Goal: Task Accomplishment & Management: Use online tool/utility

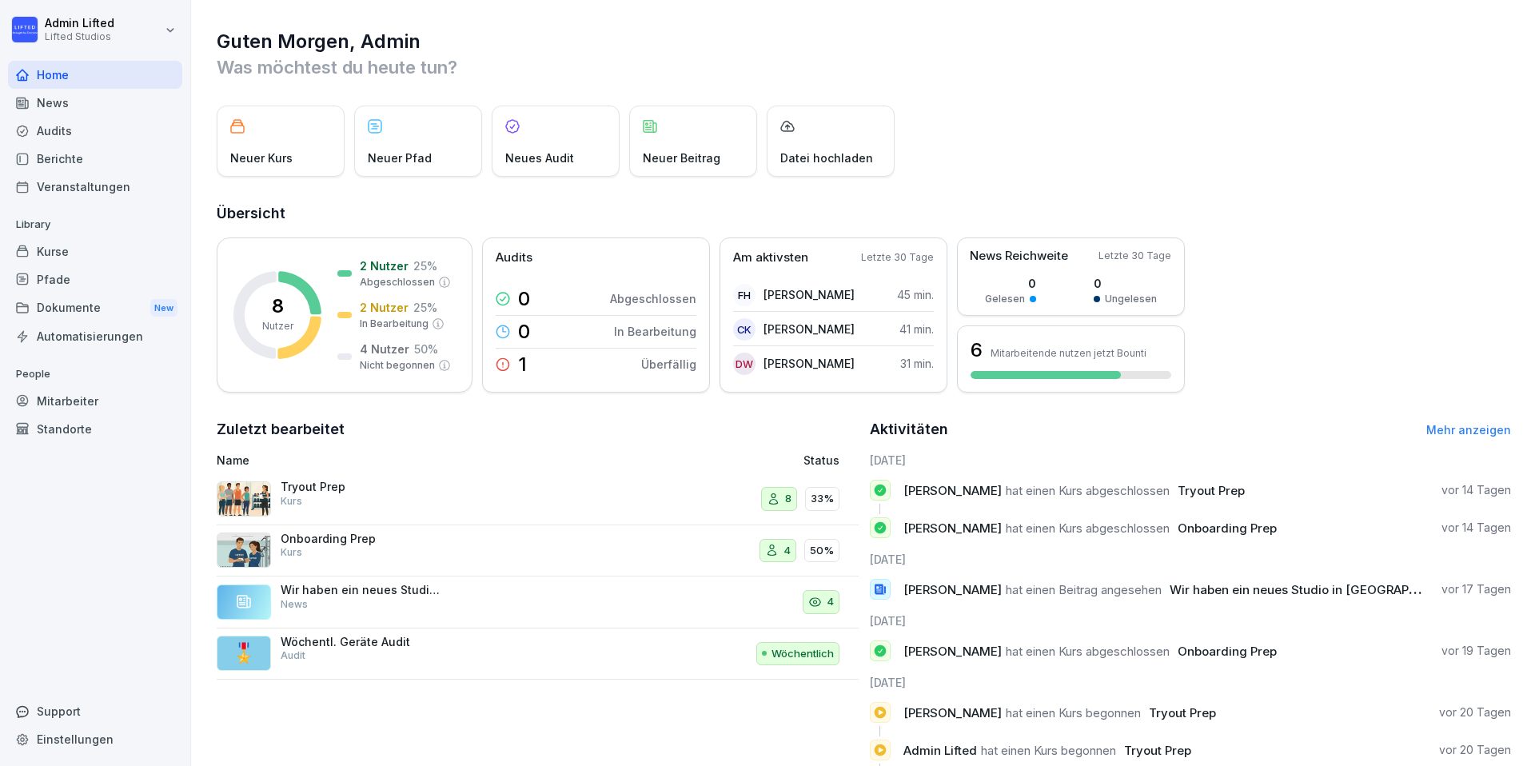
click at [34, 400] on div "Mitarbeiter" at bounding box center [95, 401] width 174 height 28
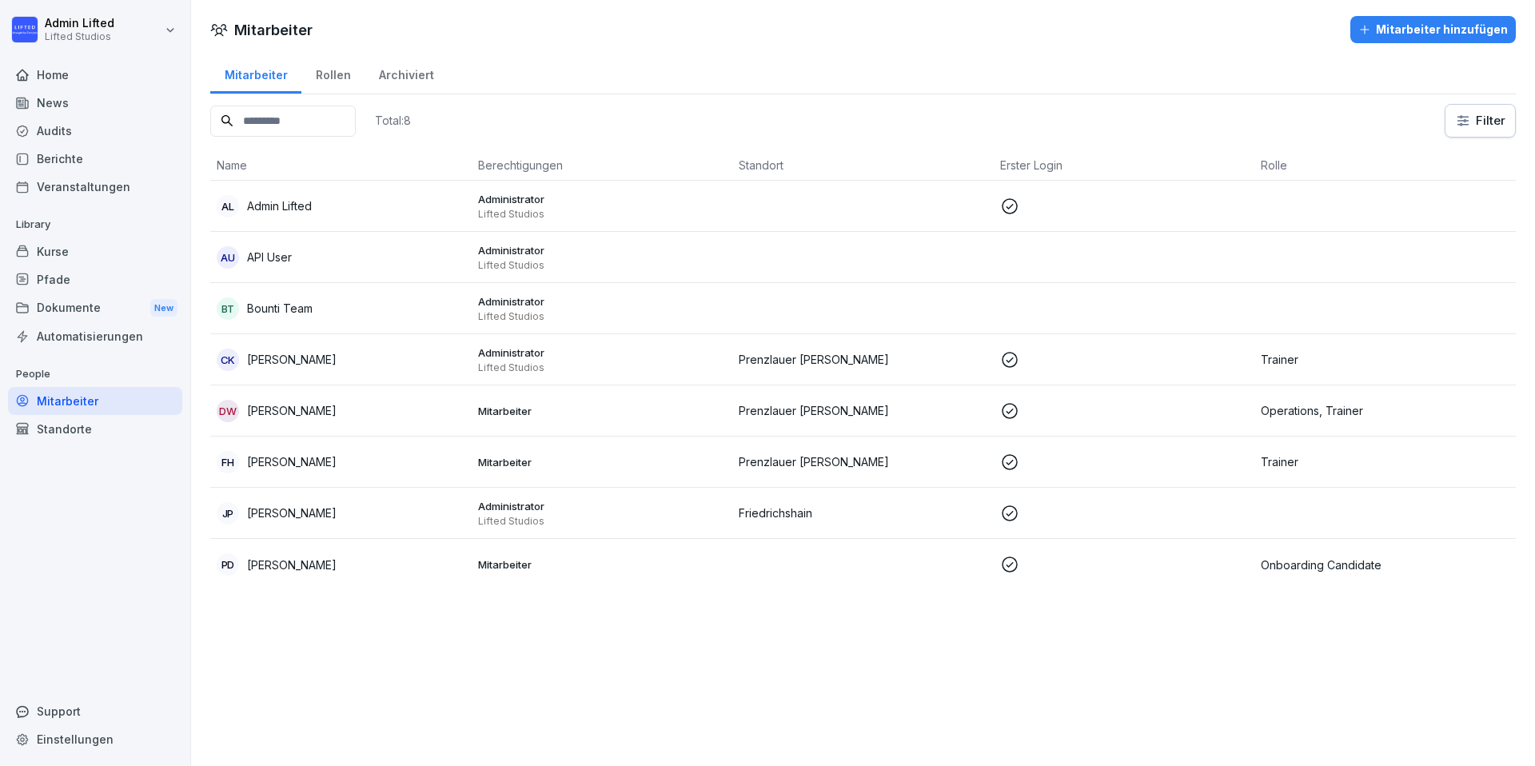
click at [52, 242] on div "Kurse" at bounding box center [95, 251] width 174 height 28
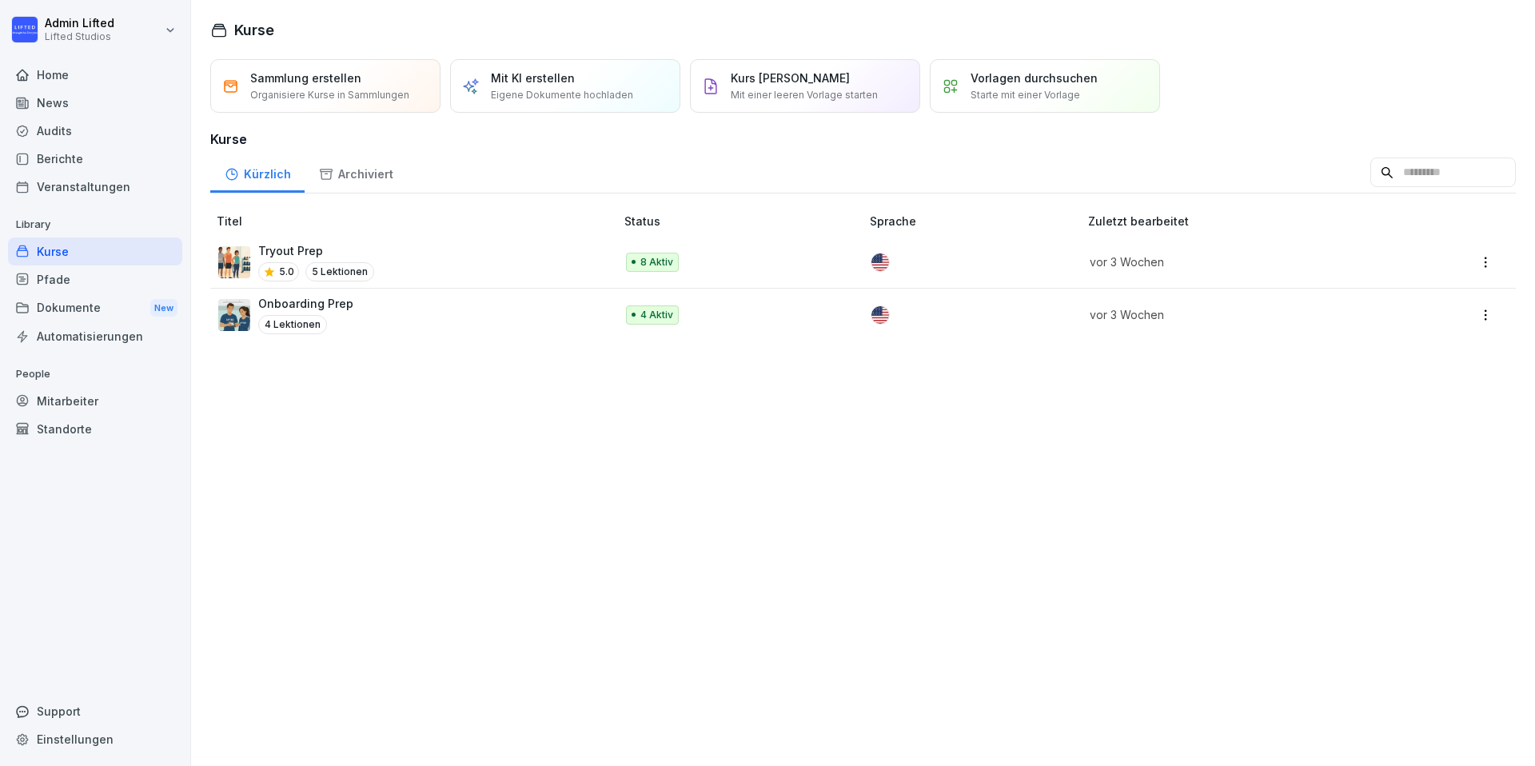
click at [414, 332] on div "Onboarding Prep 4 Lektionen" at bounding box center [408, 314] width 380 height 39
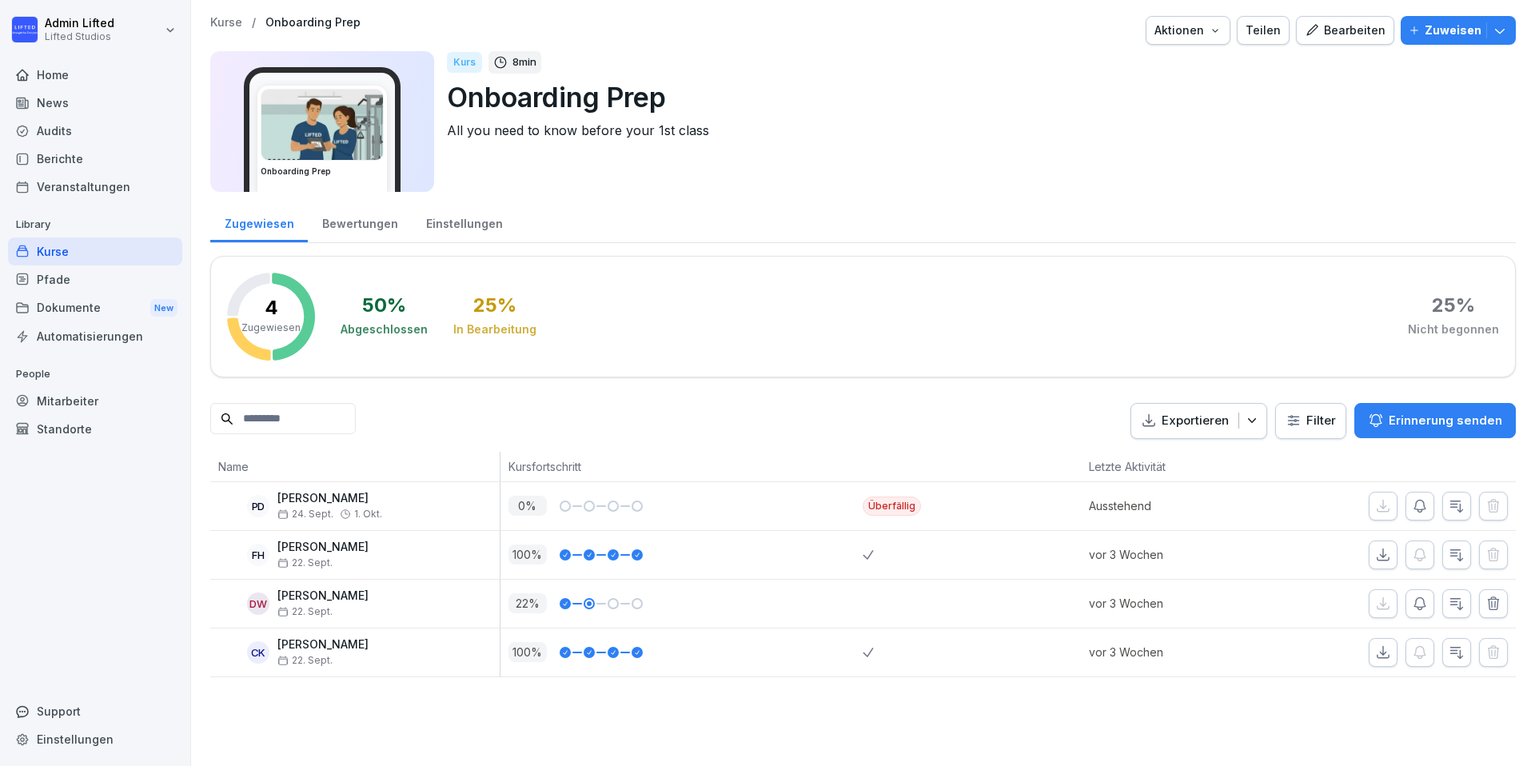
click at [1376, 33] on div "Bearbeiten" at bounding box center [1345, 31] width 81 height 18
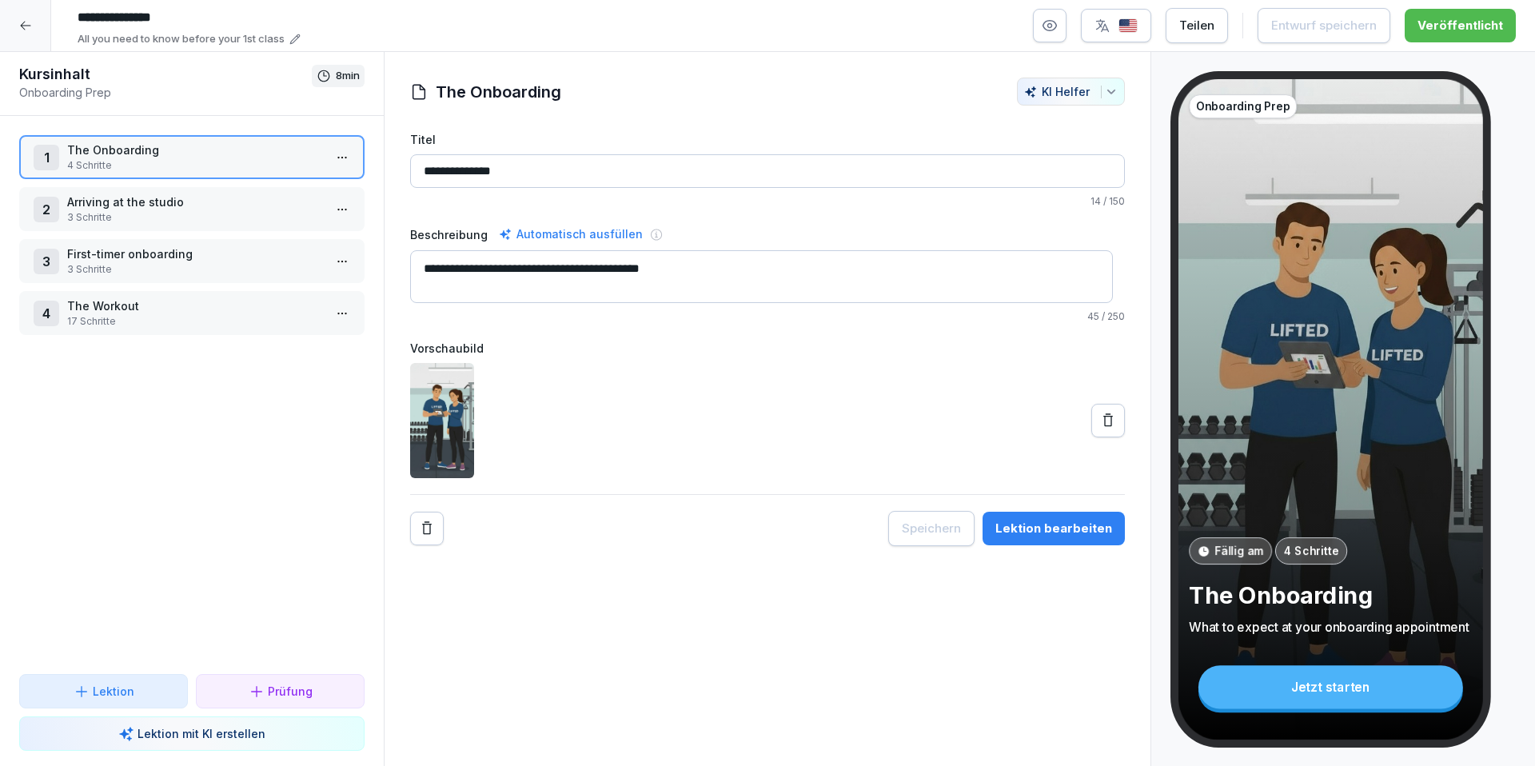
click at [195, 254] on p "First-timer onboarding" at bounding box center [195, 253] width 256 height 17
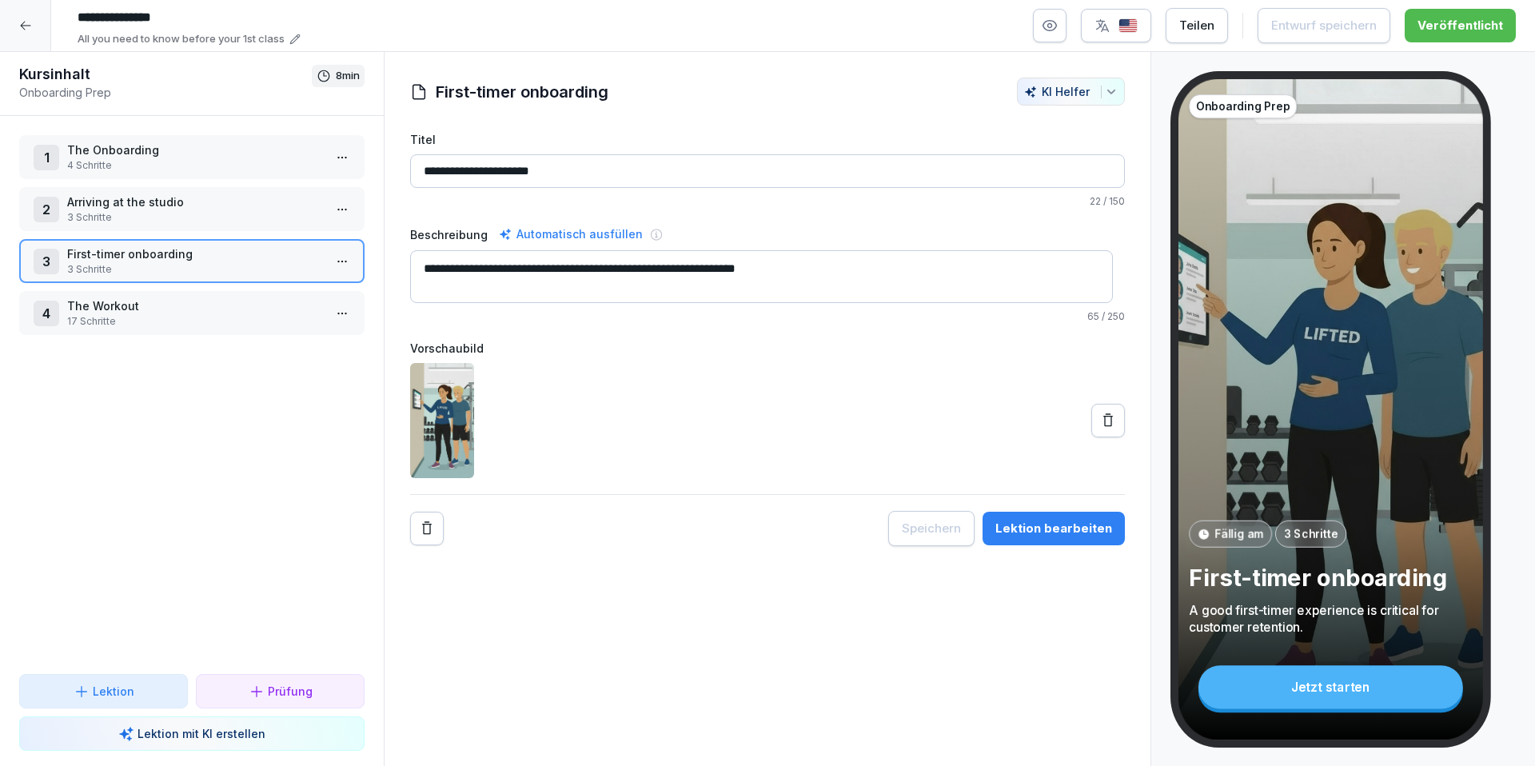
click at [169, 315] on p "17 Schritte" at bounding box center [195, 321] width 256 height 14
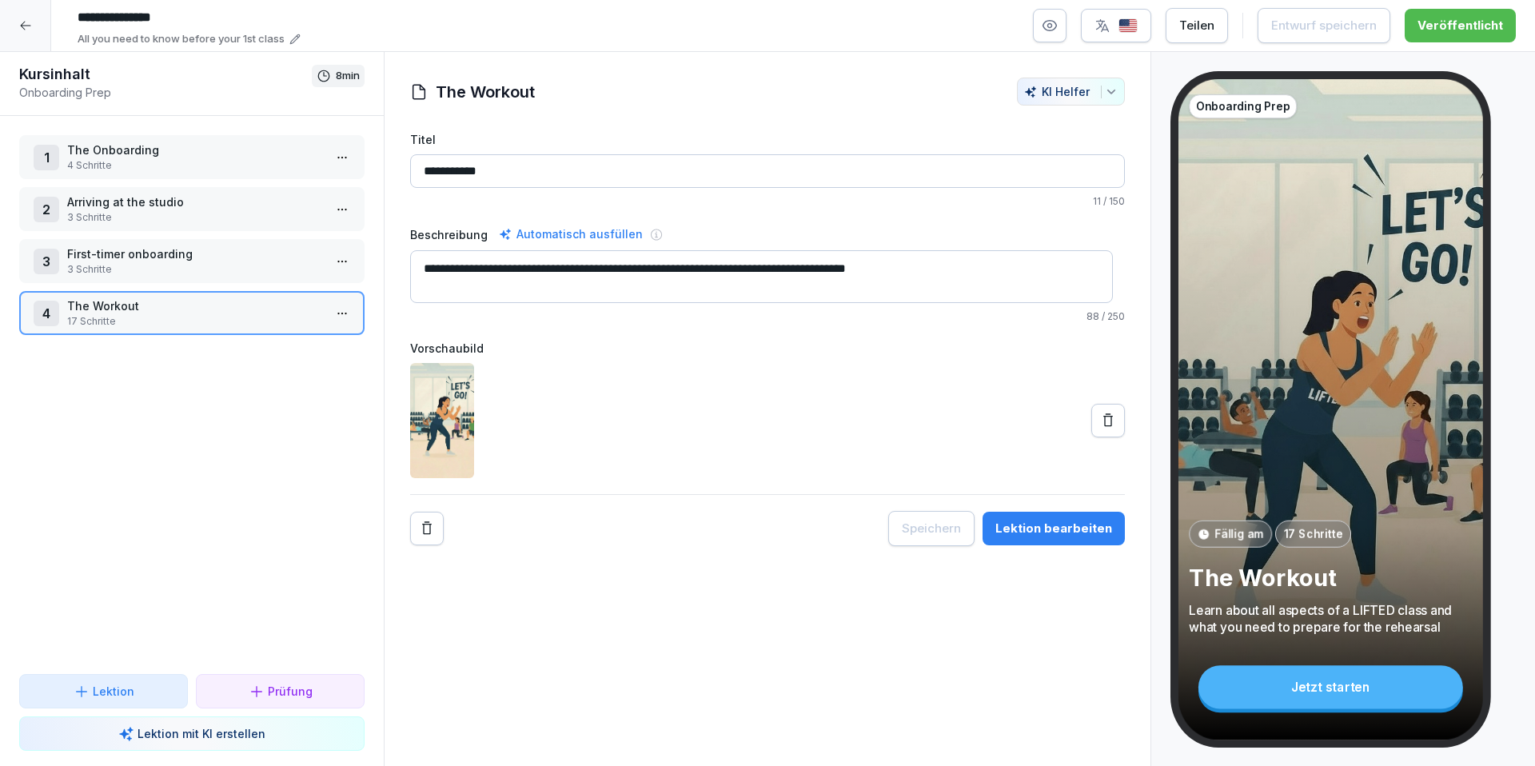
click at [1017, 530] on div "Lektion bearbeiten" at bounding box center [1053, 529] width 117 height 18
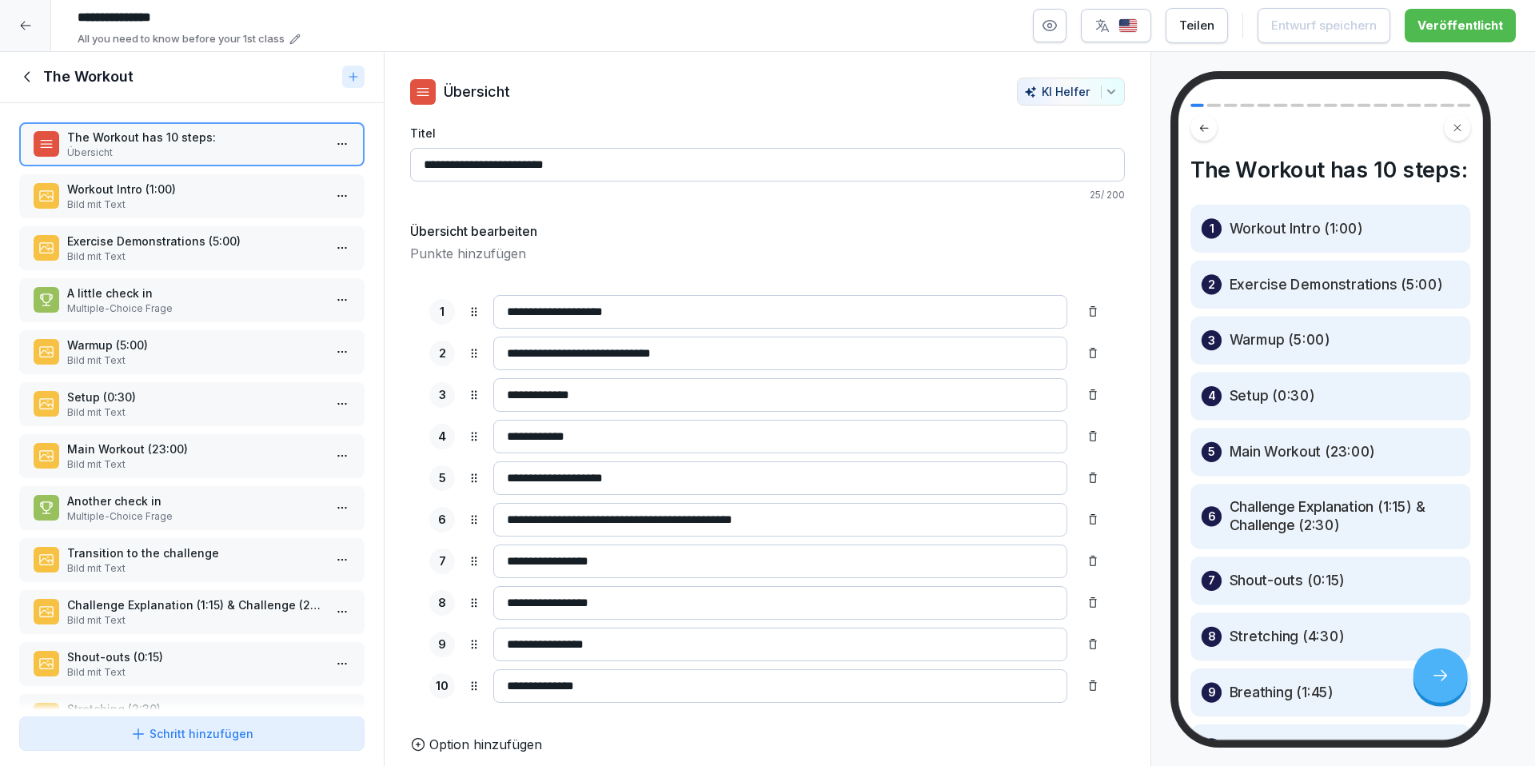
click at [147, 291] on p "A little check in" at bounding box center [195, 293] width 256 height 17
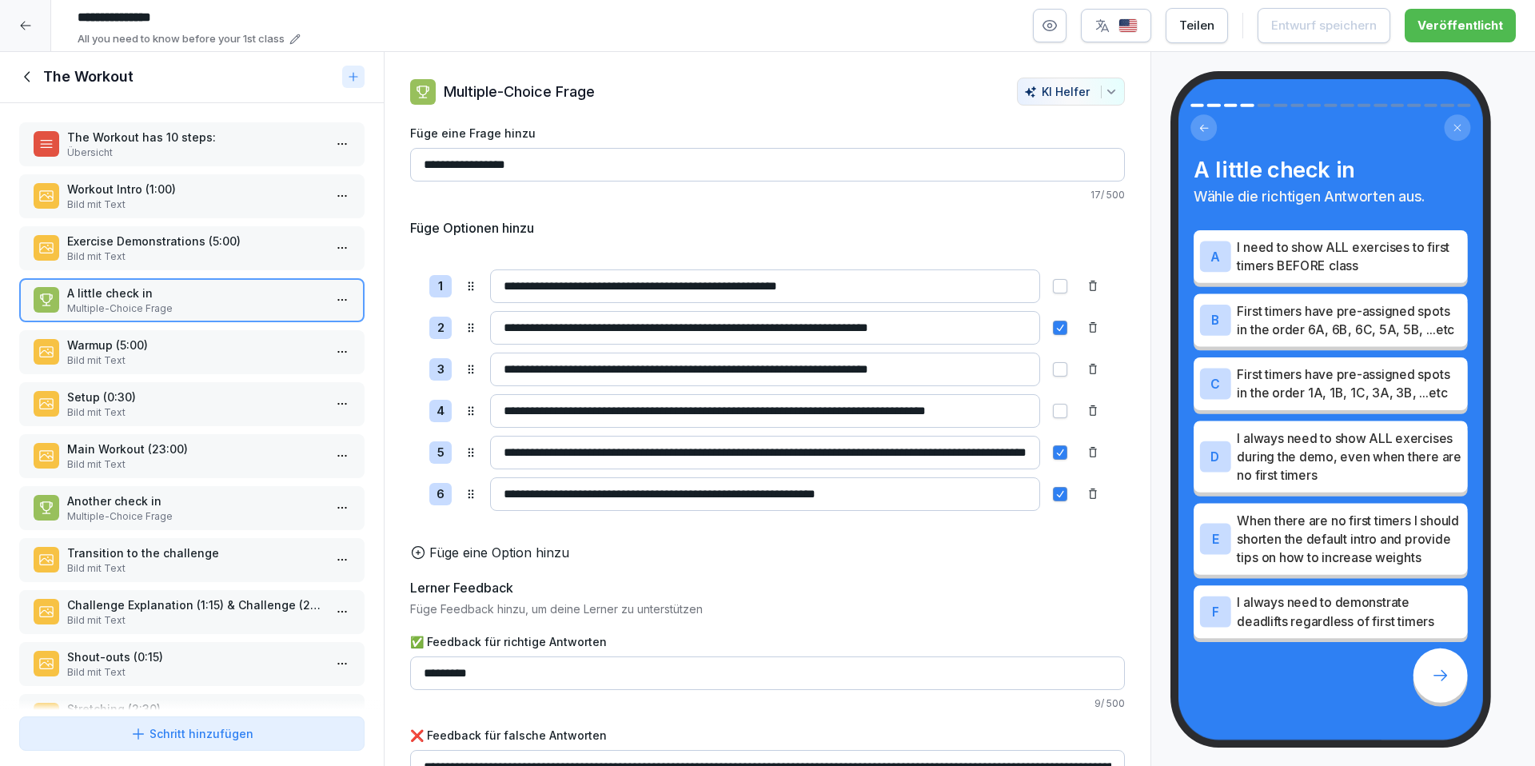
click at [133, 230] on div "Exercise Demonstrations (5:00) Bild mit Text" at bounding box center [191, 248] width 345 height 44
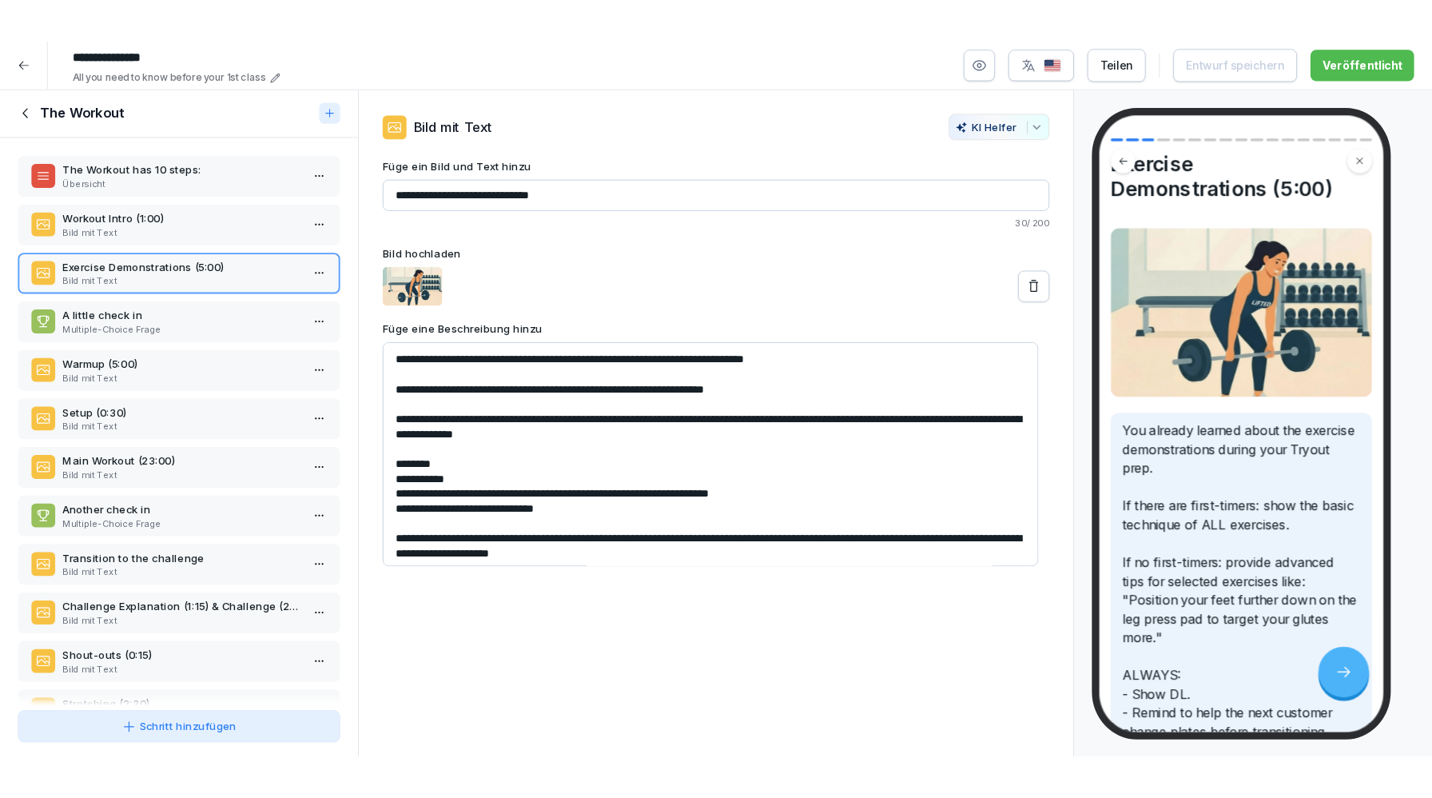
scroll to position [349, 0]
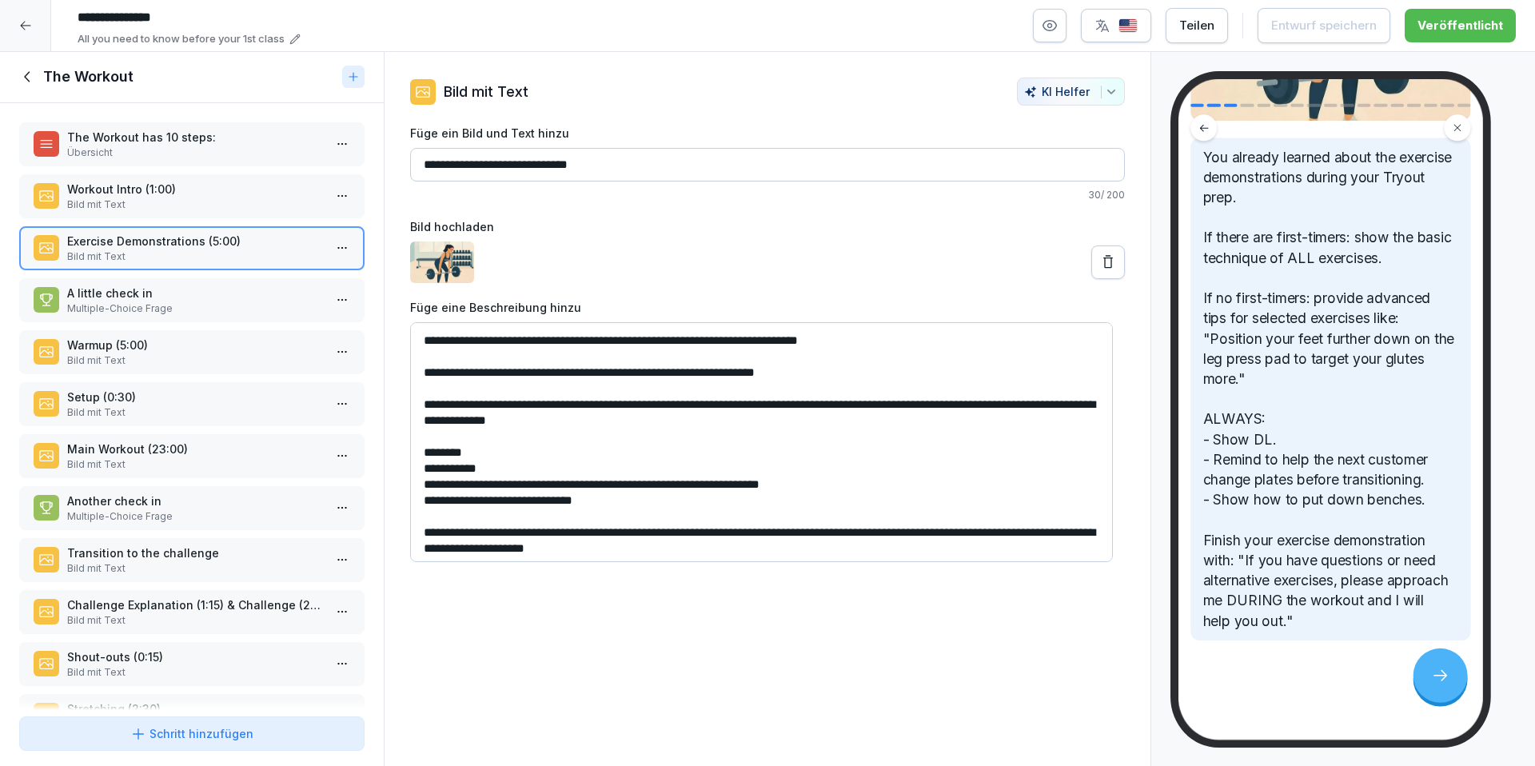
click at [34, 68] on icon at bounding box center [28, 77] width 18 height 18
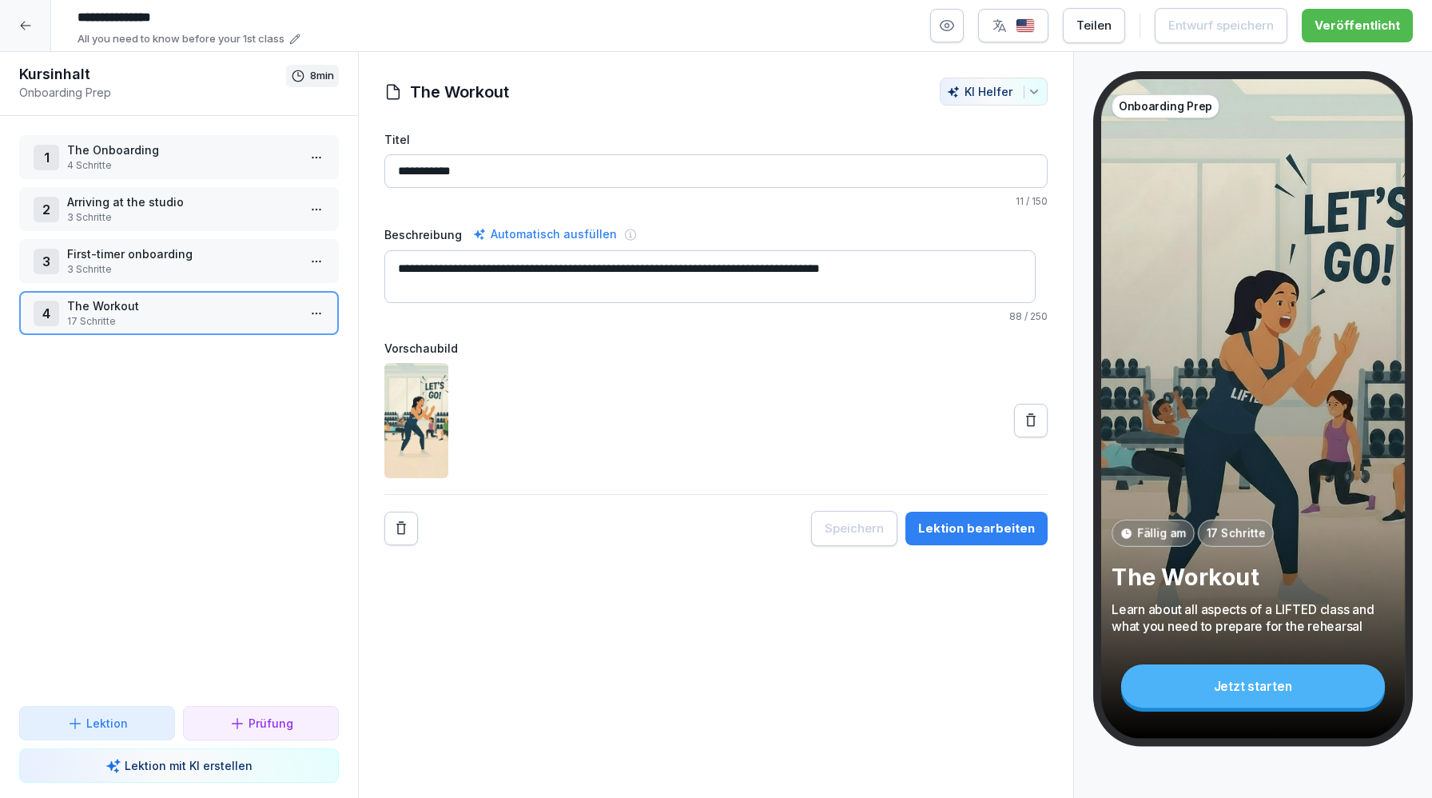
click at [180, 276] on p "3 Schritte" at bounding box center [182, 269] width 230 height 14
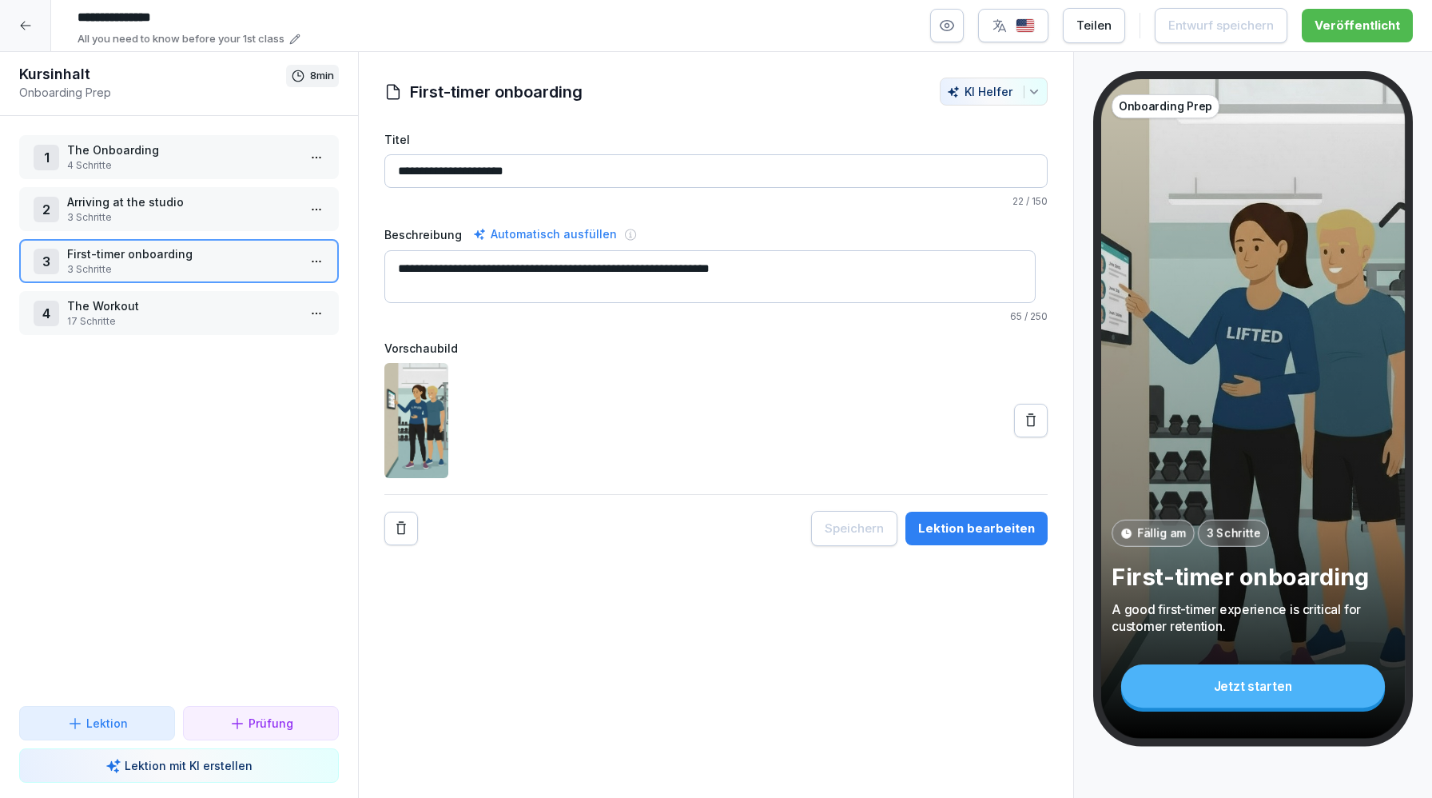
click at [957, 518] on button "Lektion bearbeiten" at bounding box center [977, 529] width 142 height 34
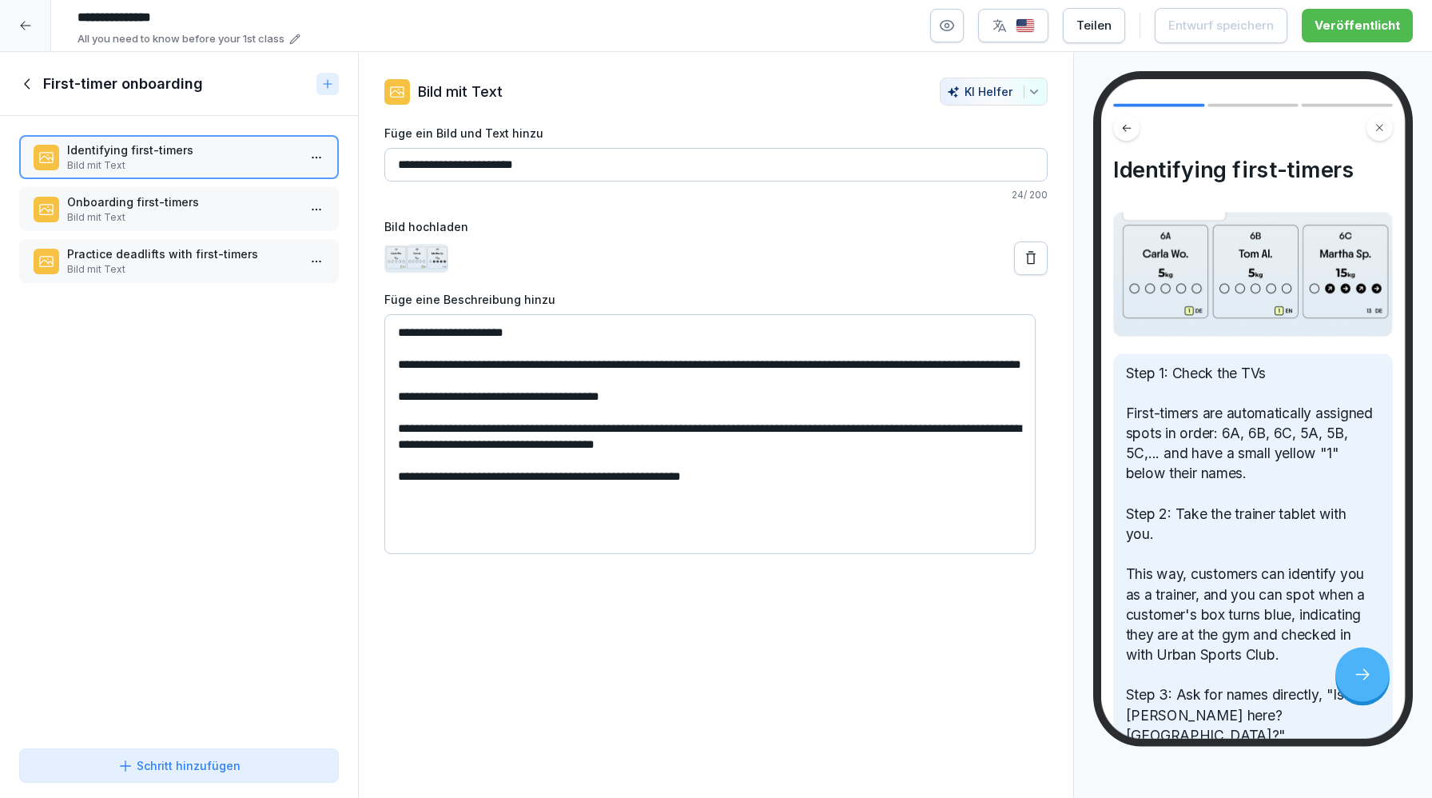
click at [204, 209] on p "Onboarding first-timers" at bounding box center [182, 201] width 230 height 17
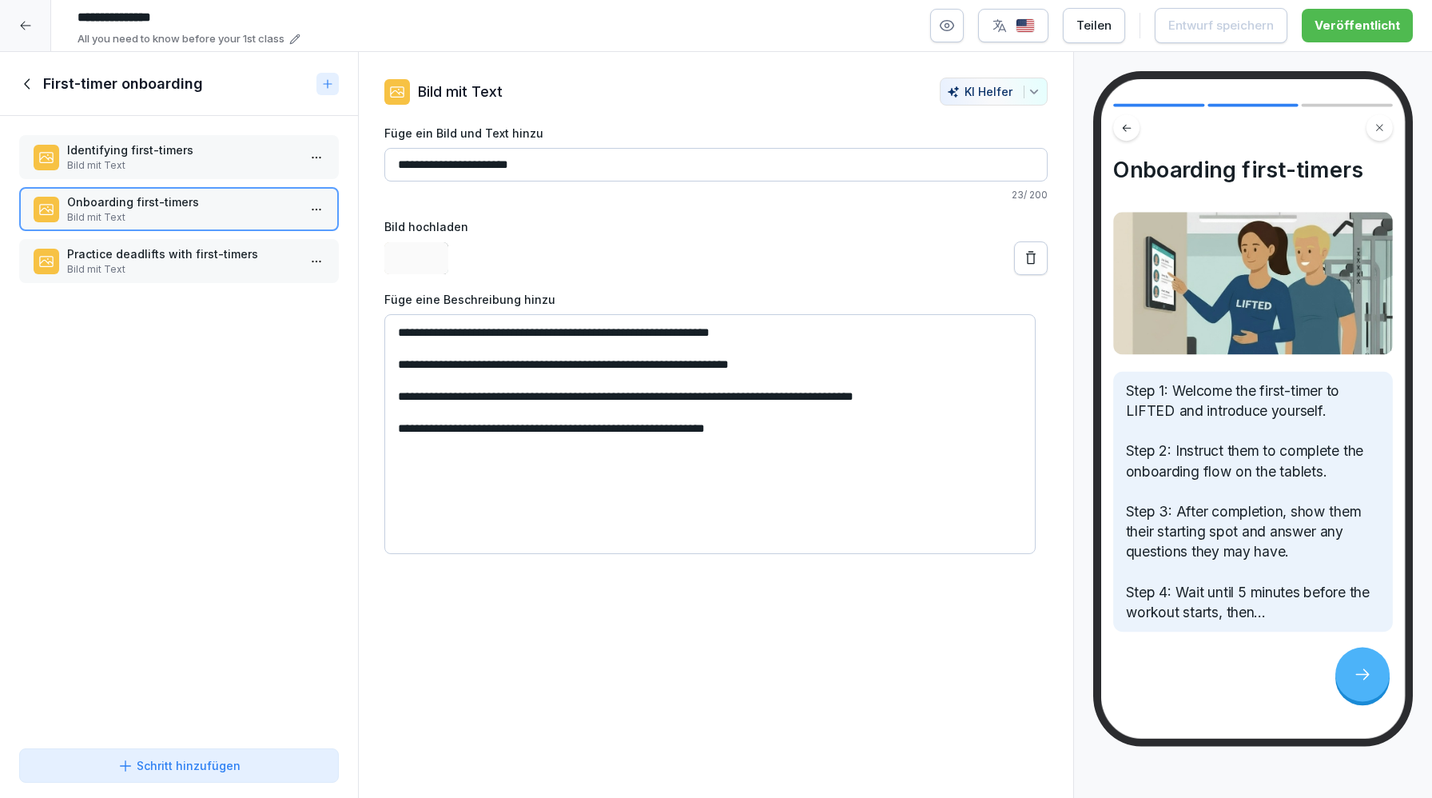
click at [181, 273] on p "Bild mit Text" at bounding box center [182, 269] width 230 height 14
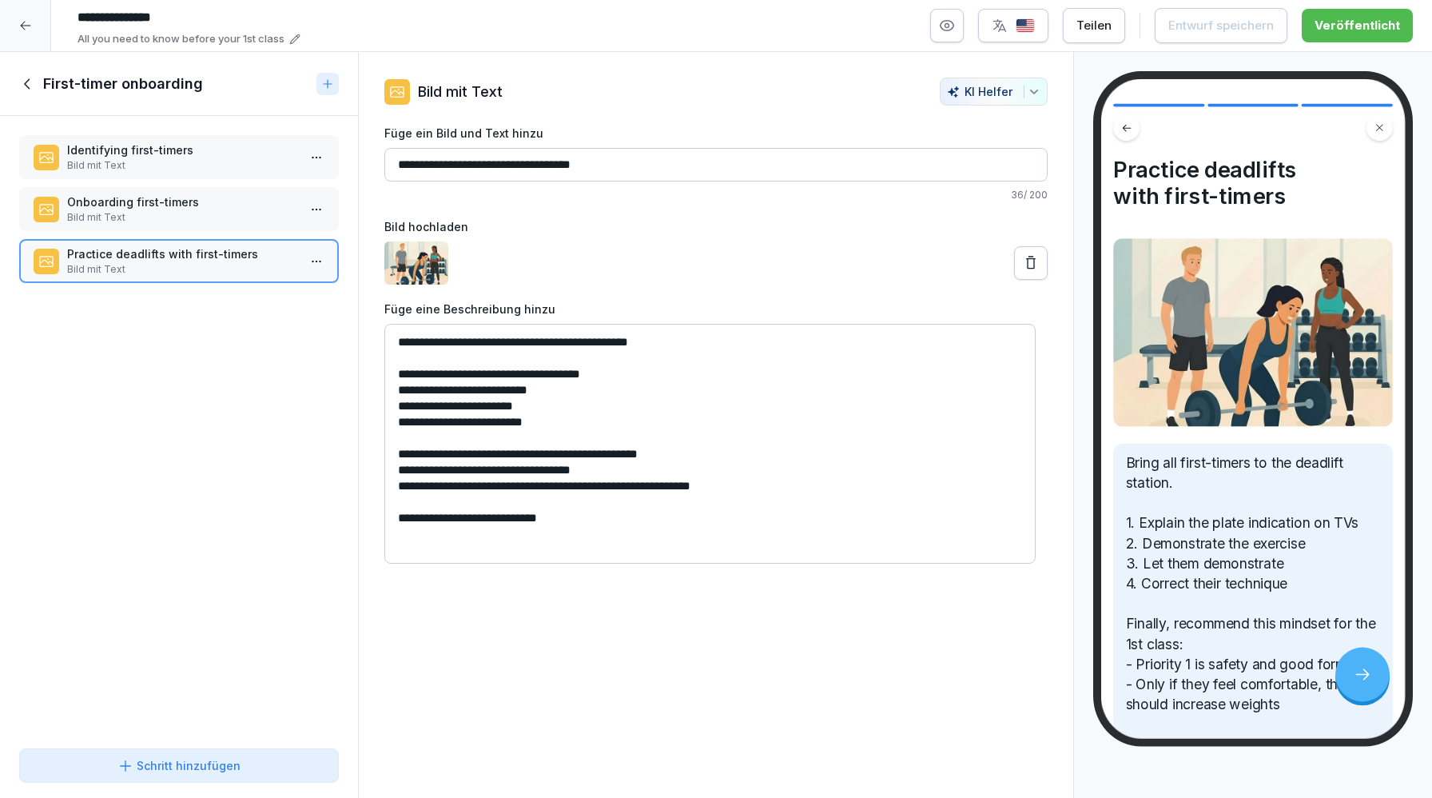
click at [169, 193] on p "Onboarding first-timers" at bounding box center [182, 201] width 230 height 17
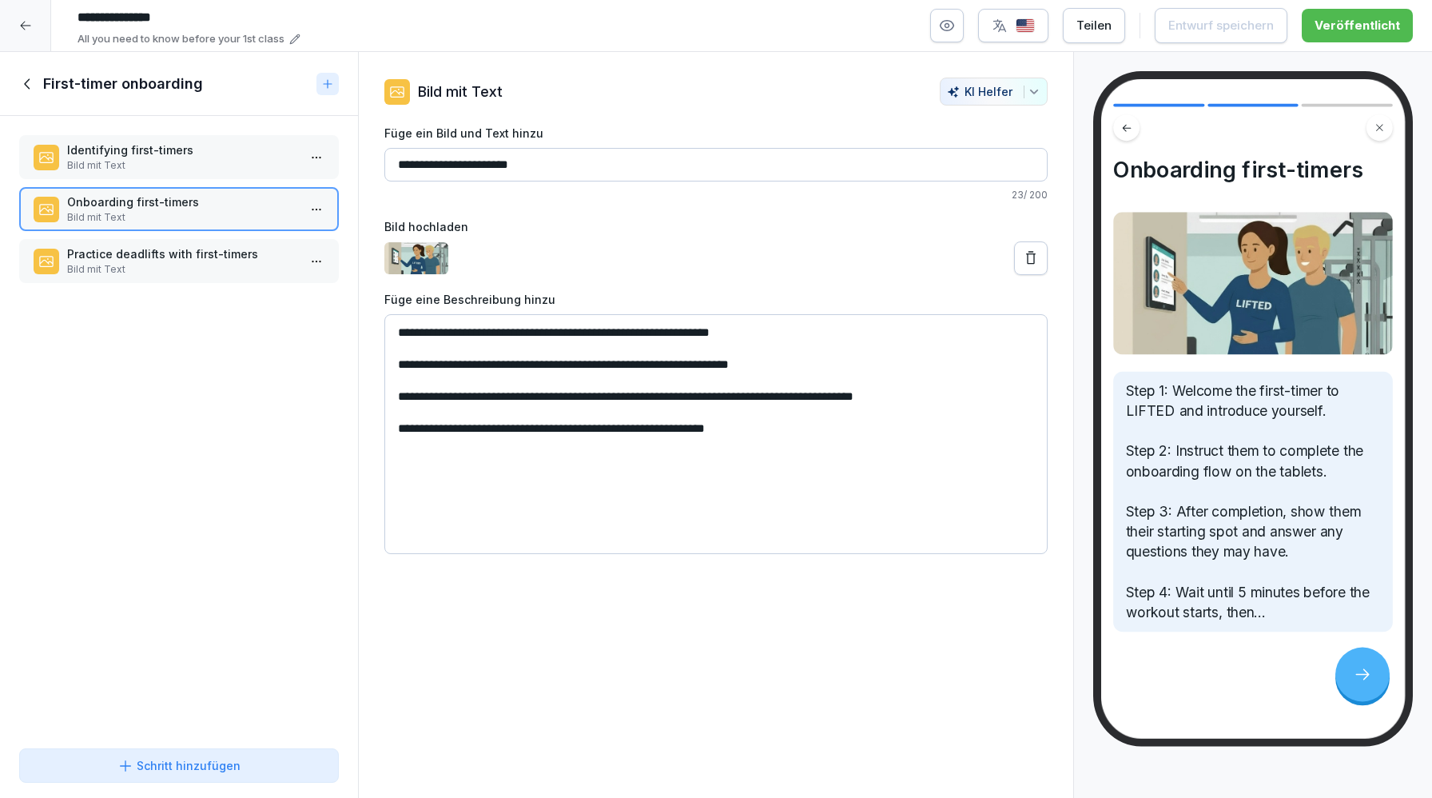
click at [18, 84] on div "First-timer onboarding" at bounding box center [179, 84] width 358 height 64
click at [22, 85] on icon at bounding box center [28, 84] width 18 height 18
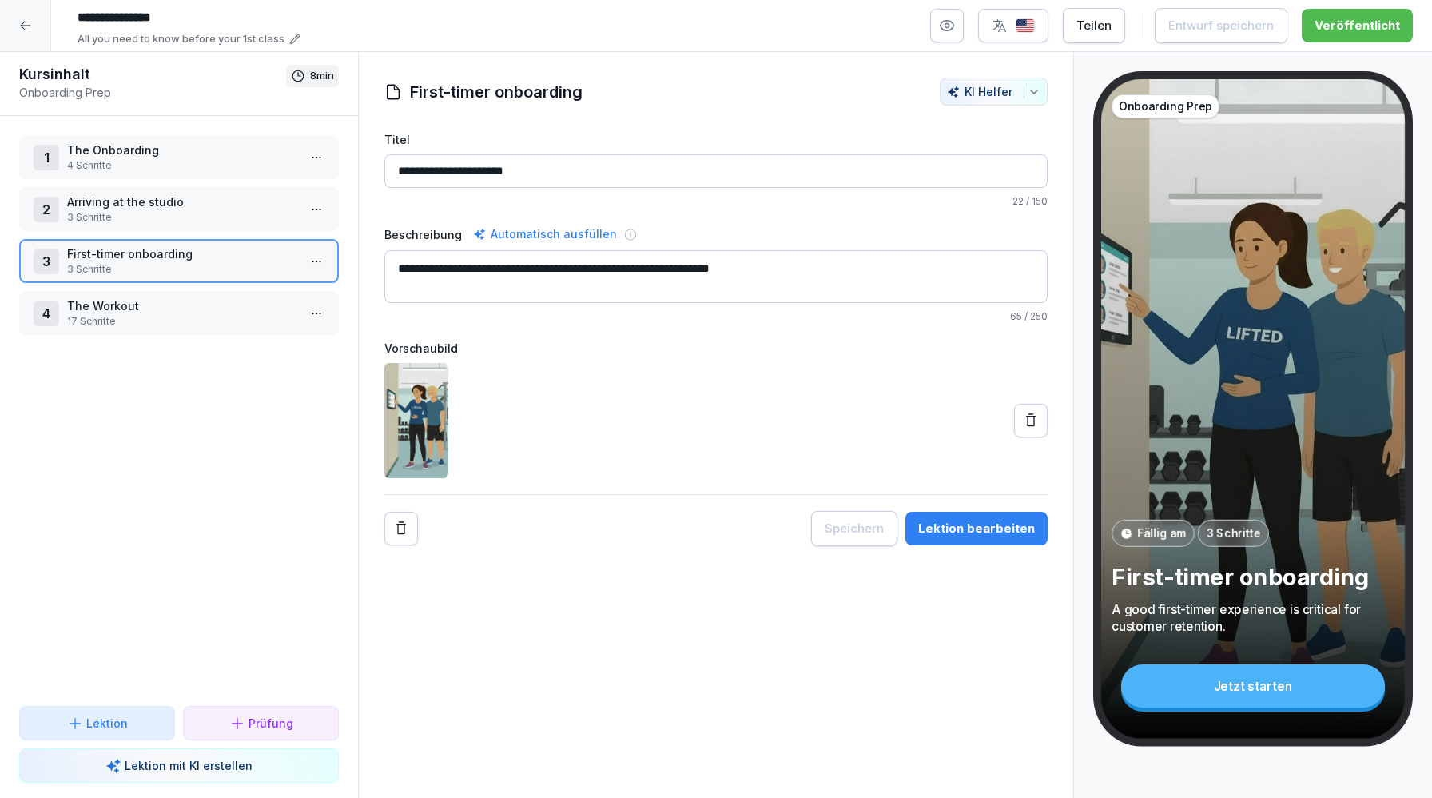
click at [161, 307] on p "The Workout" at bounding box center [182, 305] width 230 height 17
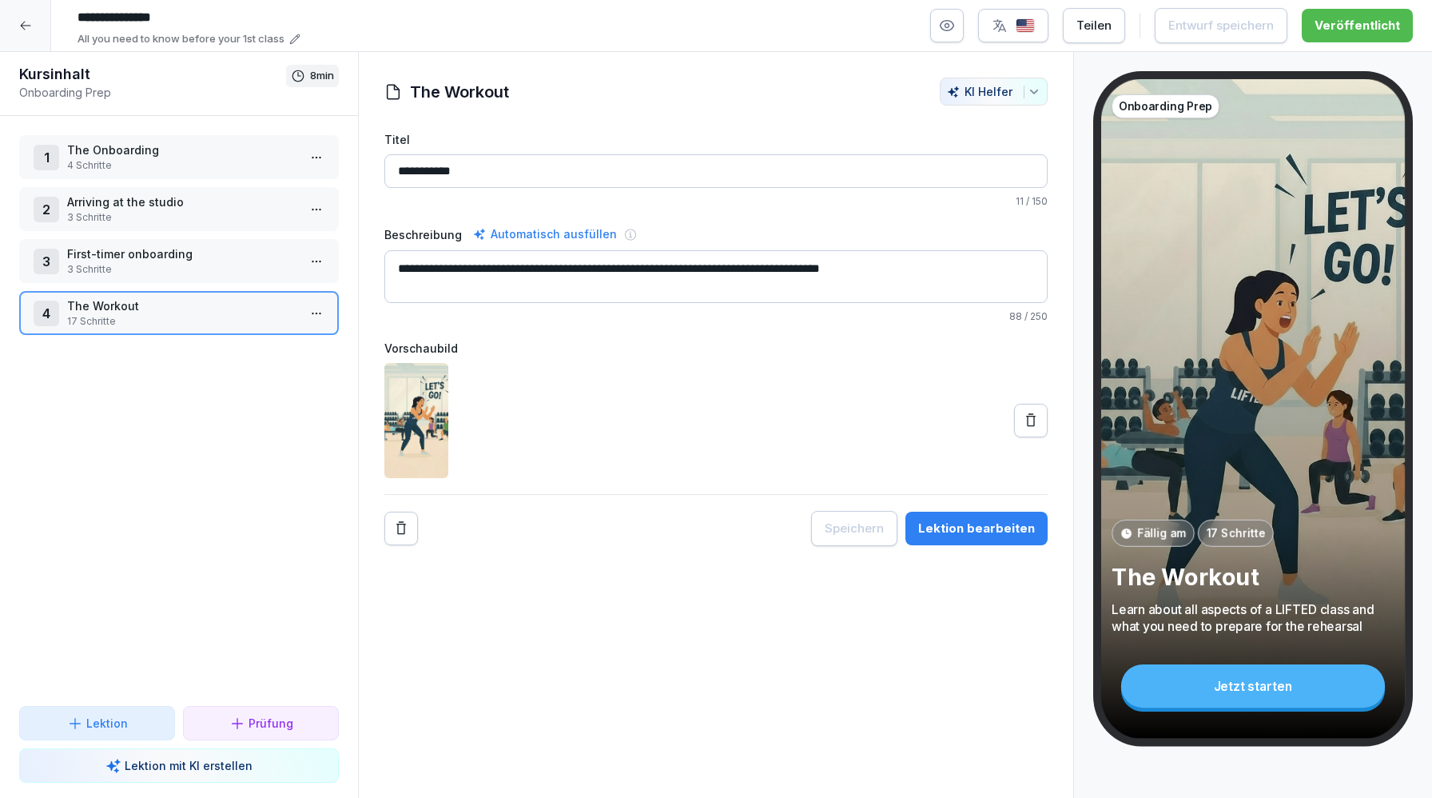
click at [996, 535] on div "Lektion bearbeiten" at bounding box center [976, 529] width 117 height 18
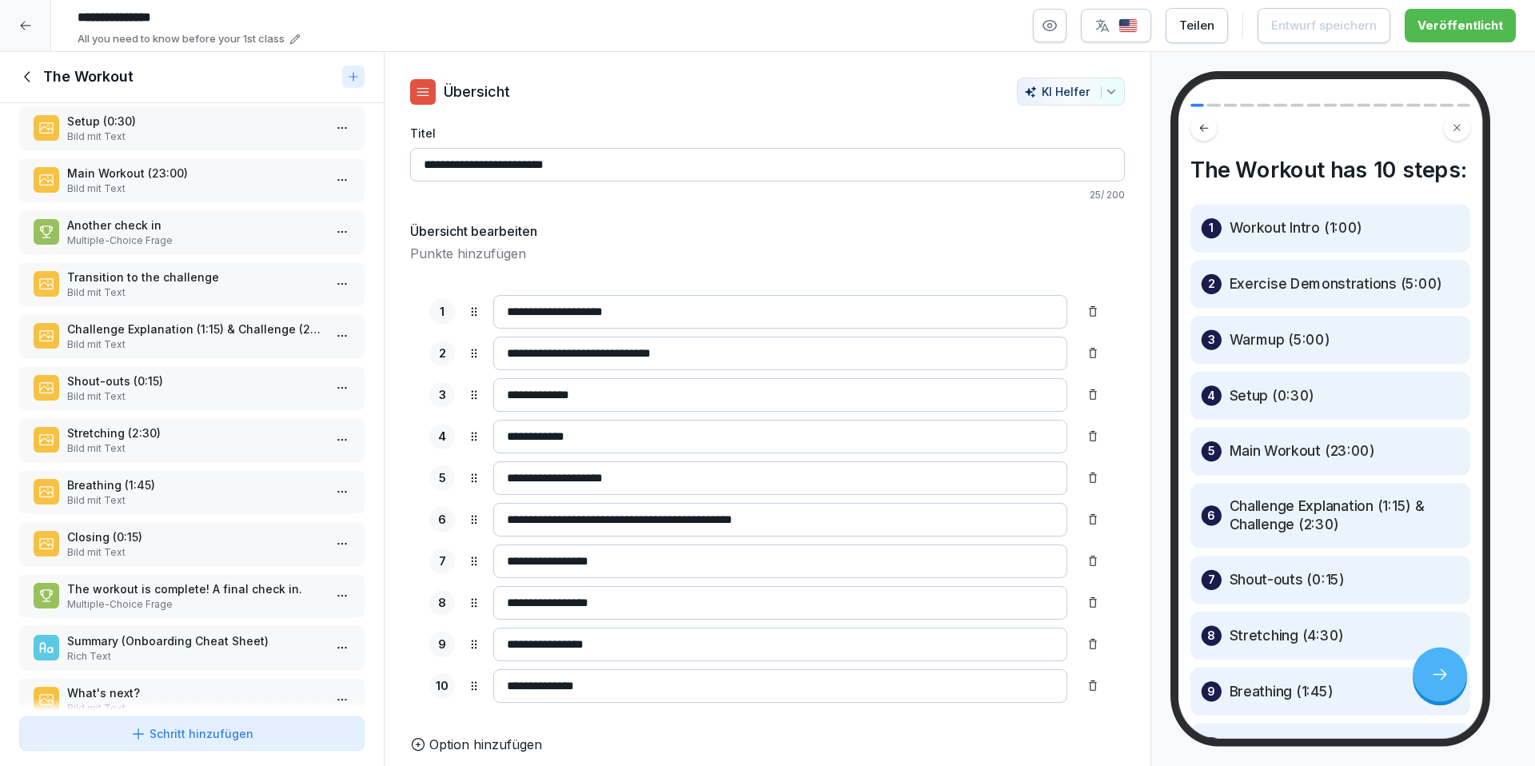
scroll to position [276, 0]
